Goal: Task Accomplishment & Management: Complete application form

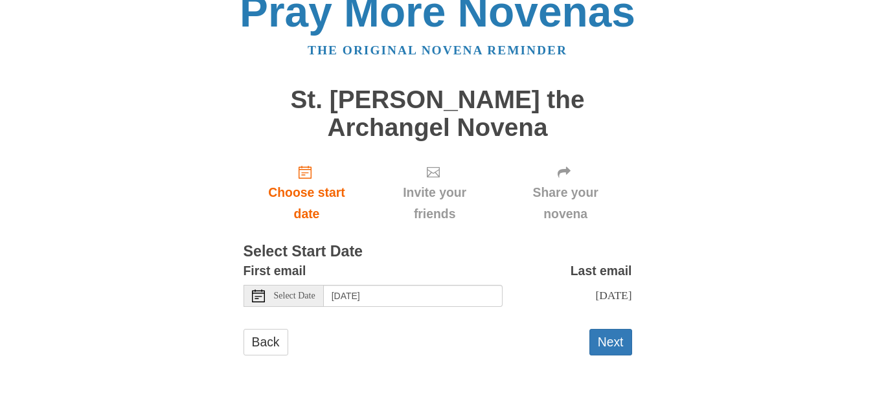
scroll to position [34, 0]
click at [602, 343] on button "Next" at bounding box center [610, 342] width 43 height 27
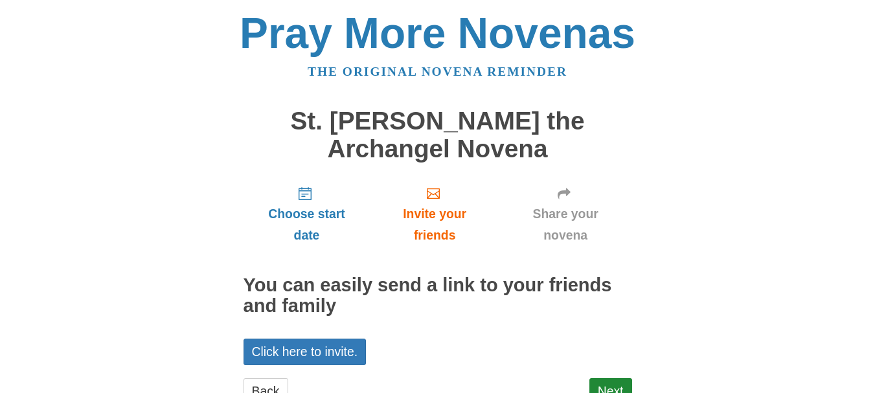
scroll to position [49, 0]
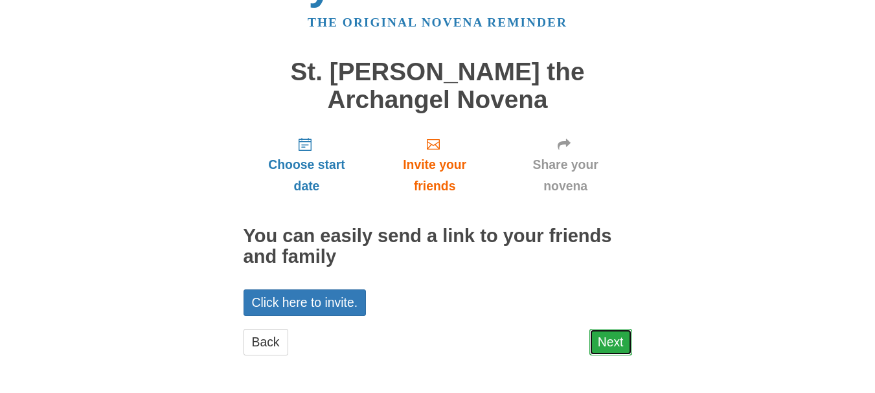
click at [617, 335] on link "Next" at bounding box center [610, 342] width 43 height 27
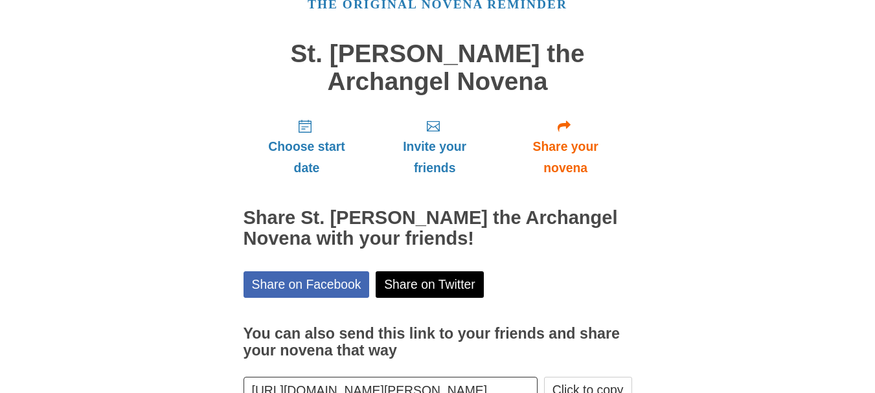
scroll to position [155, 0]
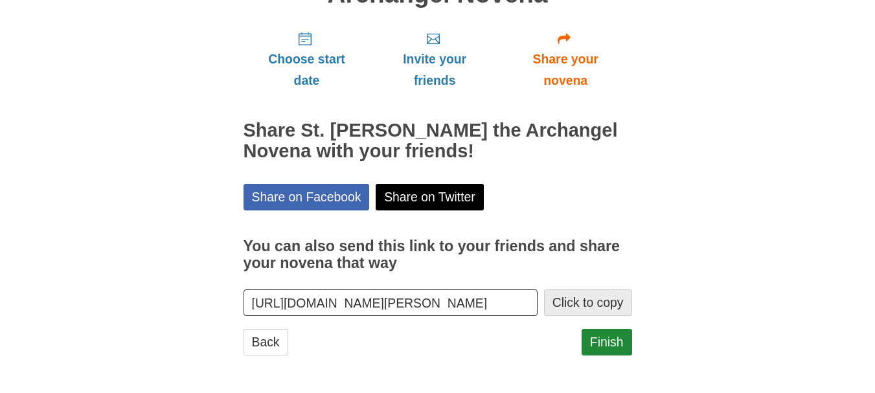
click at [600, 297] on button "Click to copy" at bounding box center [588, 303] width 88 height 27
click at [594, 344] on link "Finish" at bounding box center [607, 342] width 51 height 27
